Goal: Transaction & Acquisition: Book appointment/travel/reservation

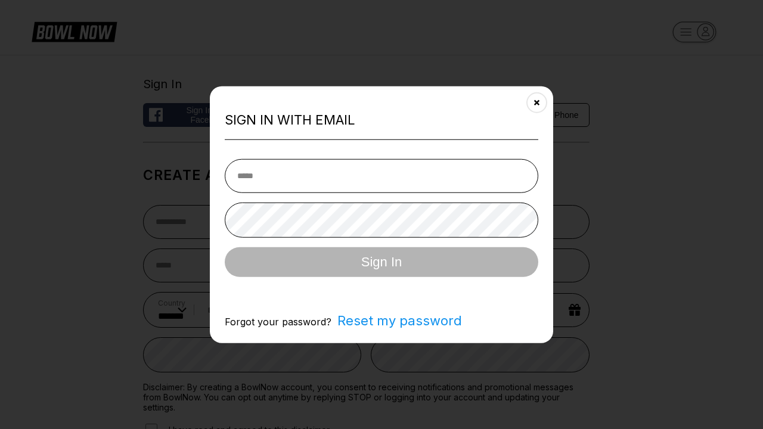
select select "**"
type input "**********"
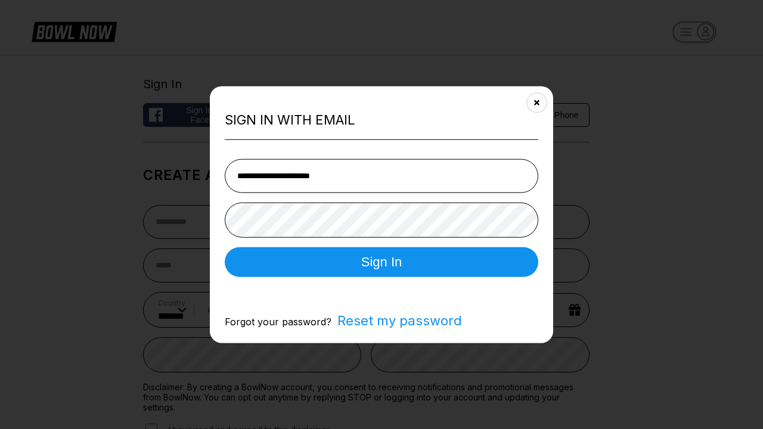
click at [382, 263] on button "Sign In" at bounding box center [382, 262] width 314 height 30
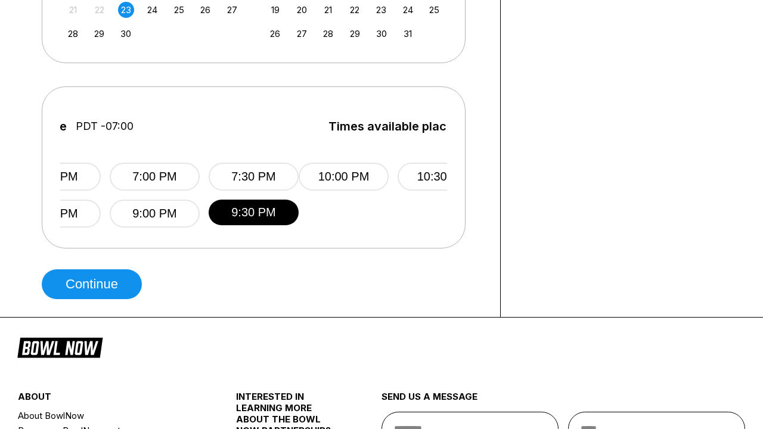
click at [95, 284] on button "Continue" at bounding box center [92, 285] width 100 height 30
